Goal: Find contact information: Find contact information

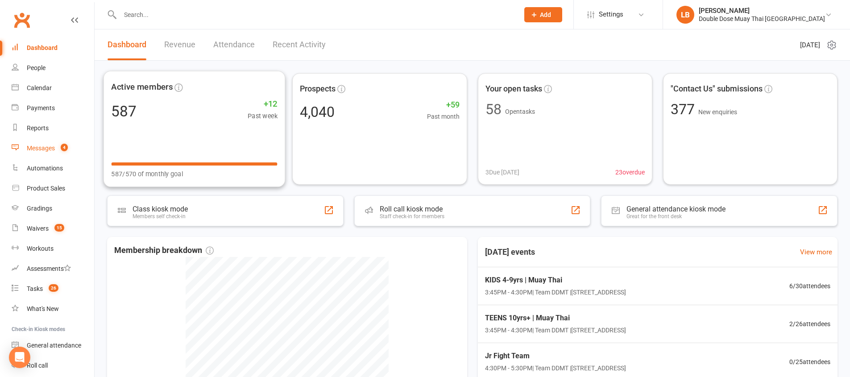
click at [27, 154] on link "Messages 4" at bounding box center [53, 148] width 83 height 20
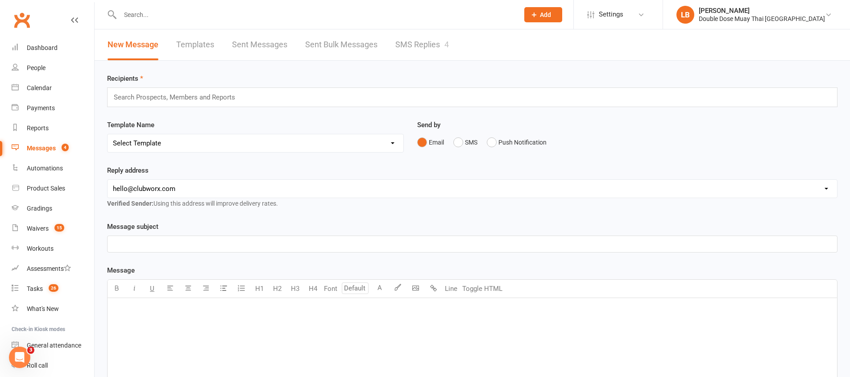
click at [429, 49] on link "SMS Replies 4" at bounding box center [422, 44] width 54 height 31
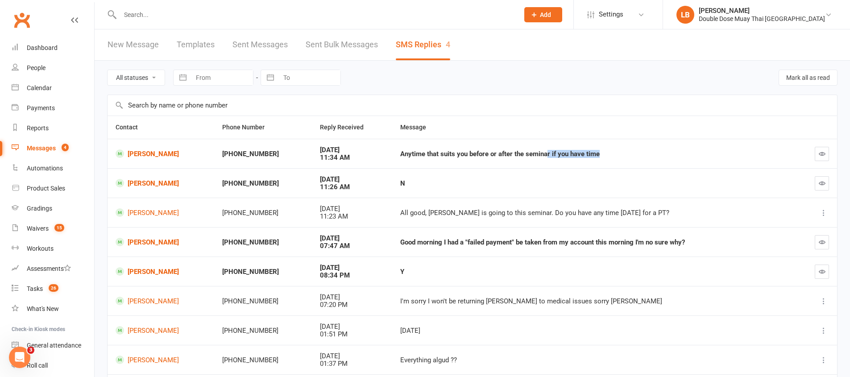
drag, startPoint x: 536, startPoint y: 154, endPoint x: 590, endPoint y: 159, distance: 53.8
click at [590, 159] on td "Anytime that suits you before or after the seminar if you have time" at bounding box center [594, 153] width 404 height 29
click at [122, 13] on input "text" at bounding box center [314, 14] width 395 height 12
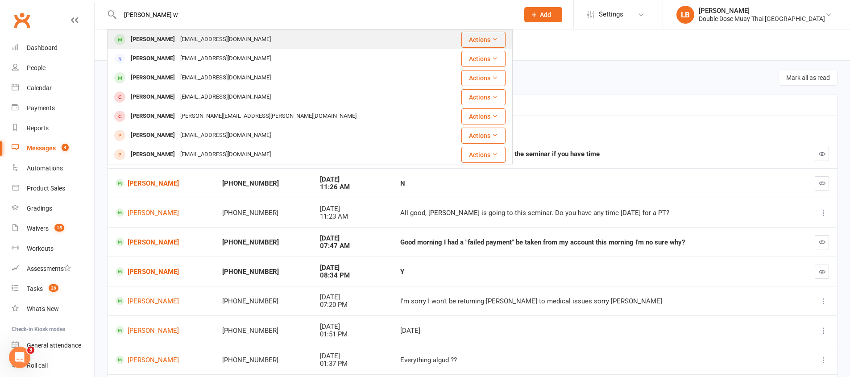
type input "[PERSON_NAME] w"
click at [178, 41] on div "[EMAIL_ADDRESS][DOMAIN_NAME]" at bounding box center [226, 39] width 96 height 13
click at [0, 0] on div "Loading" at bounding box center [0, 0] width 0 height 0
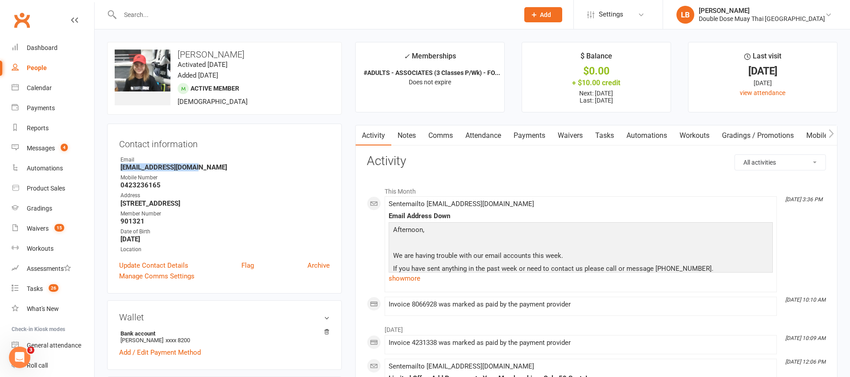
drag, startPoint x: 201, startPoint y: 169, endPoint x: 121, endPoint y: 169, distance: 80.3
click at [121, 169] on strong "[EMAIL_ADDRESS][DOMAIN_NAME]" at bounding box center [225, 167] width 209 height 8
copy strong "[EMAIL_ADDRESS][DOMAIN_NAME]"
click at [164, 10] on input "text" at bounding box center [314, 14] width 395 height 12
click at [165, 10] on input "text" at bounding box center [314, 14] width 395 height 12
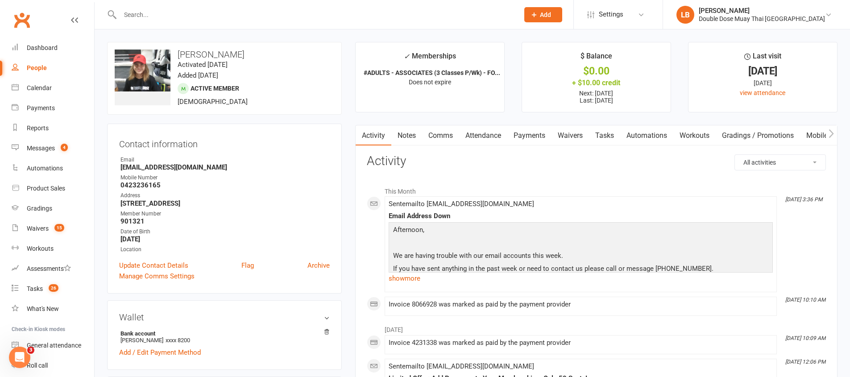
type input "j"
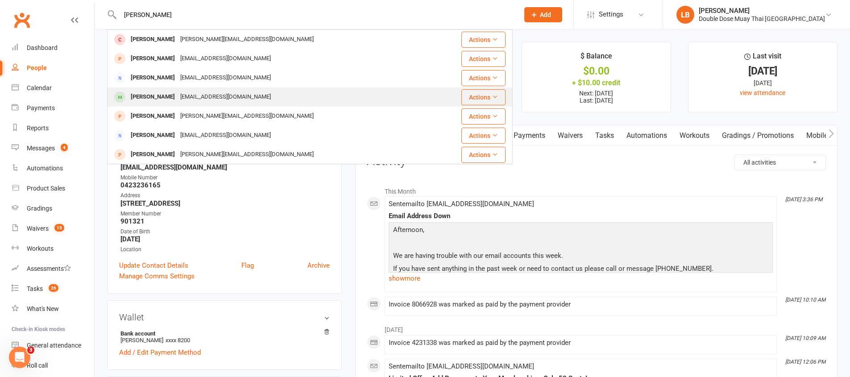
type input "[PERSON_NAME]"
click at [178, 100] on div "[EMAIL_ADDRESS][DOMAIN_NAME]" at bounding box center [226, 97] width 96 height 13
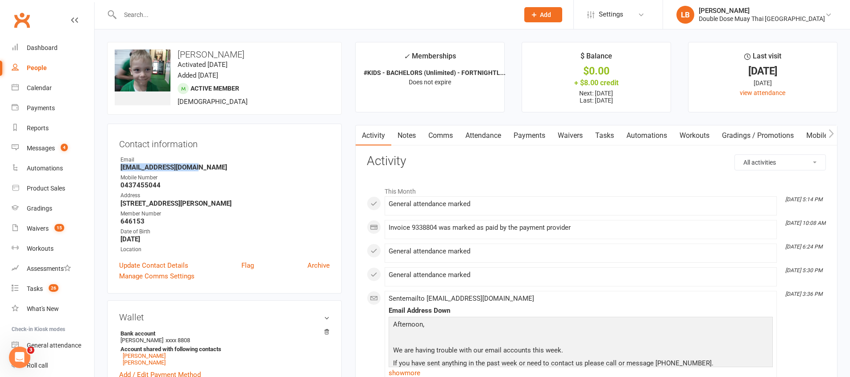
drag, startPoint x: 197, startPoint y: 168, endPoint x: 120, endPoint y: 167, distance: 77.2
click at [121, 167] on strong "[EMAIL_ADDRESS][DOMAIN_NAME]" at bounding box center [225, 167] width 209 height 8
copy strong "[EMAIL_ADDRESS][DOMAIN_NAME]"
click at [145, 19] on input "text" at bounding box center [314, 14] width 395 height 12
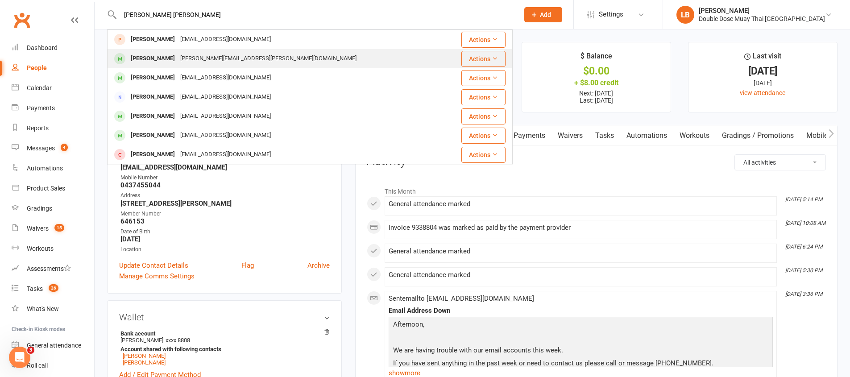
type input "[PERSON_NAME] [PERSON_NAME]"
click at [183, 62] on div "[PERSON_NAME][EMAIL_ADDRESS][PERSON_NAME][DOMAIN_NAME]" at bounding box center [269, 58] width 182 height 13
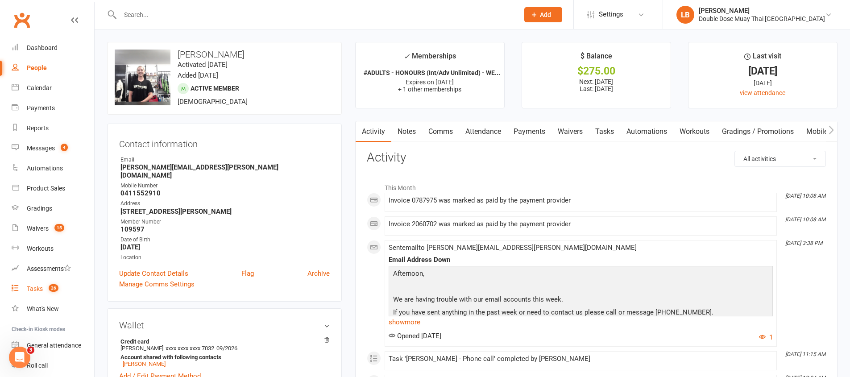
click at [52, 290] on span "26" at bounding box center [54, 288] width 10 height 8
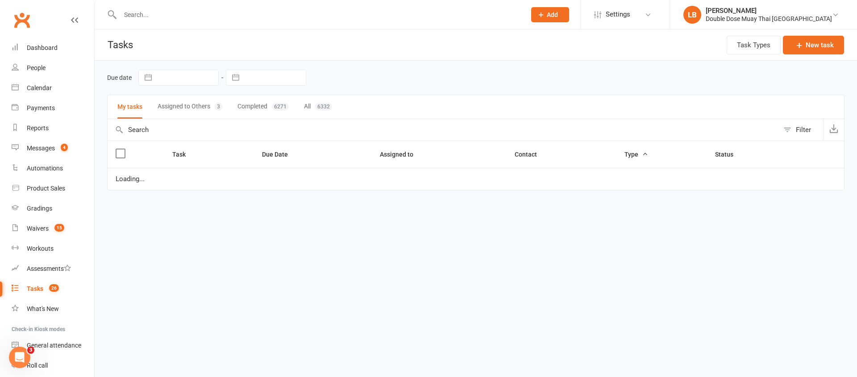
select select "started"
